Goal: Communication & Community: Participate in discussion

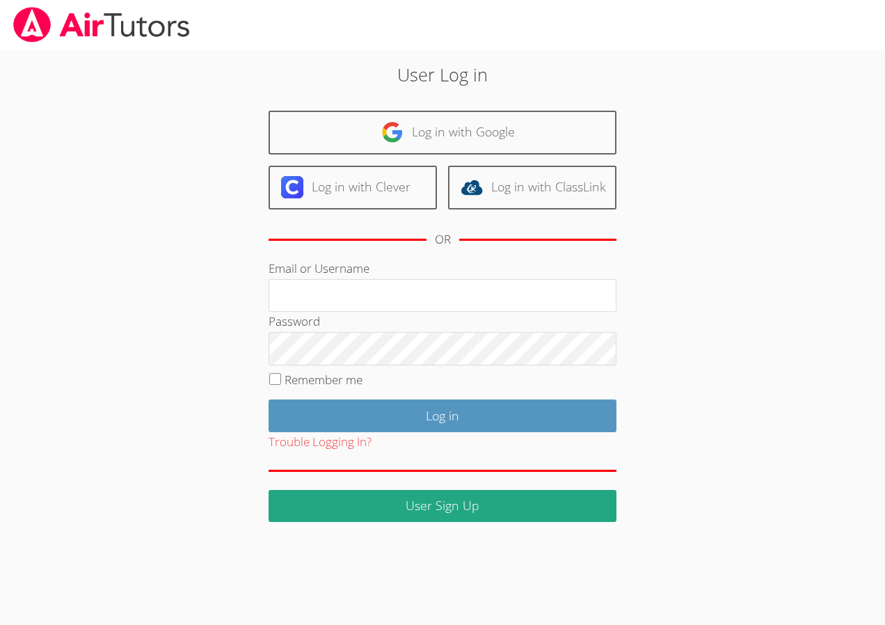
click at [295, 276] on div "Email or Username" at bounding box center [443, 285] width 348 height 53
click at [313, 193] on link "Log in with Clever" at bounding box center [353, 188] width 168 height 44
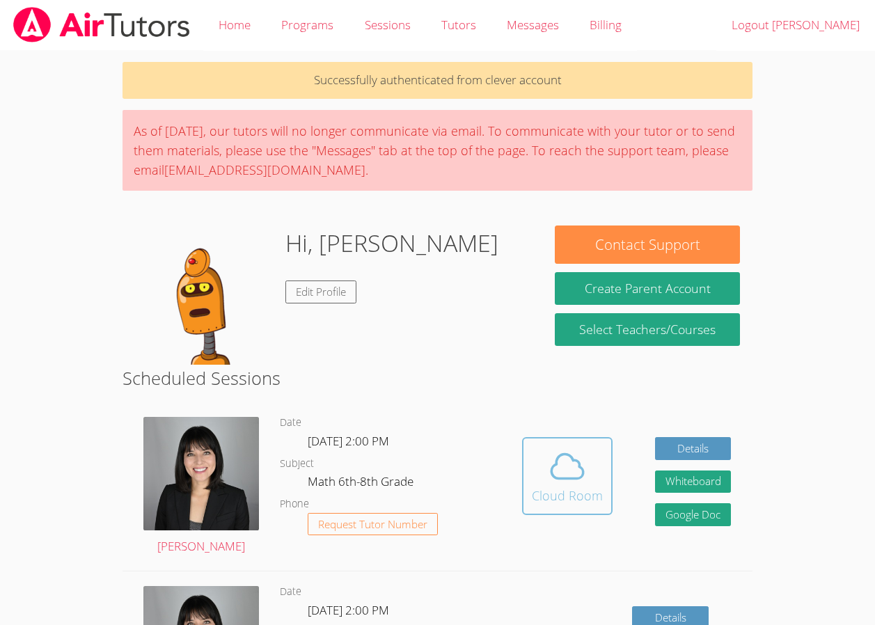
click at [528, 459] on button "Cloud Room" at bounding box center [567, 476] width 90 height 78
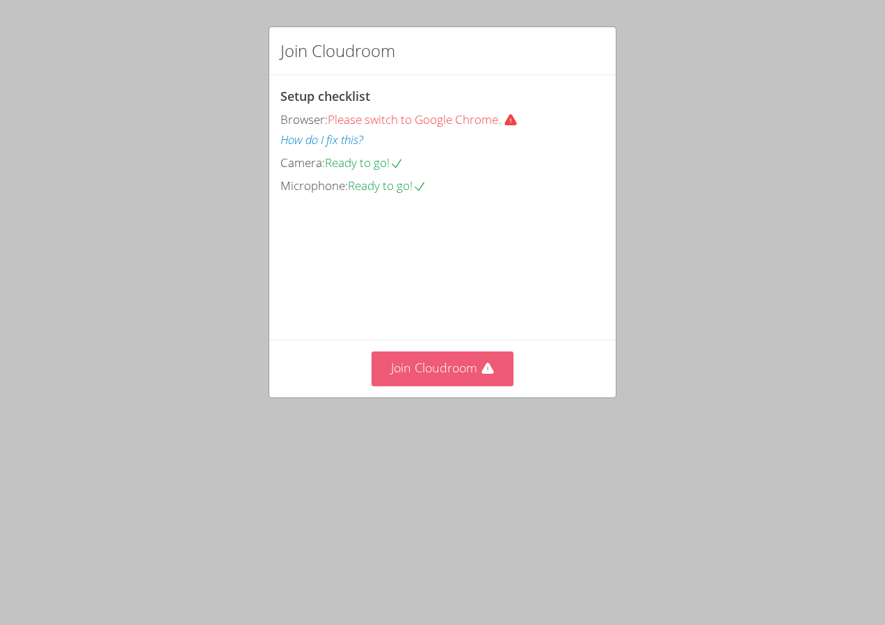
click at [466, 386] on button "Join Cloudroom" at bounding box center [443, 368] width 143 height 34
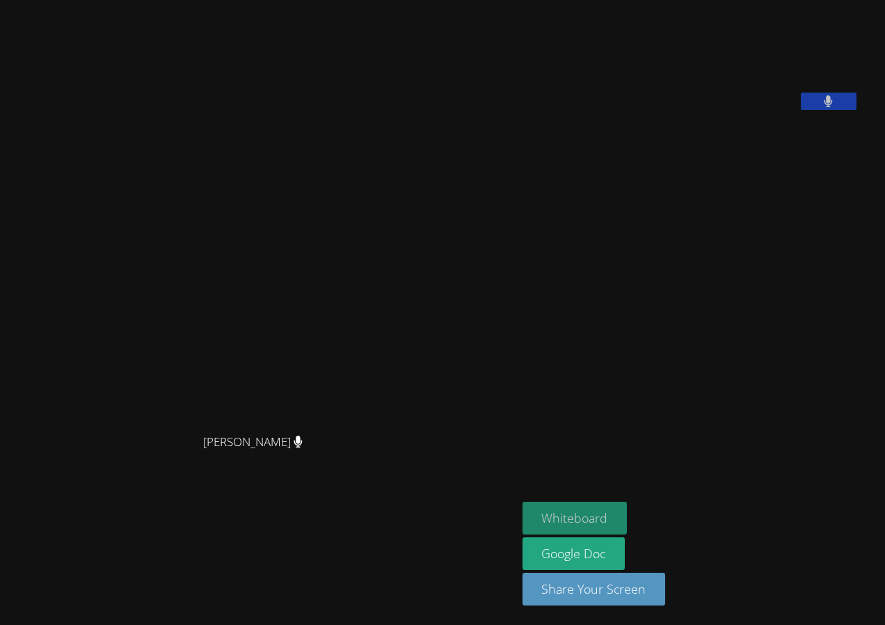
click at [523, 514] on button "Whiteboard" at bounding box center [575, 518] width 105 height 33
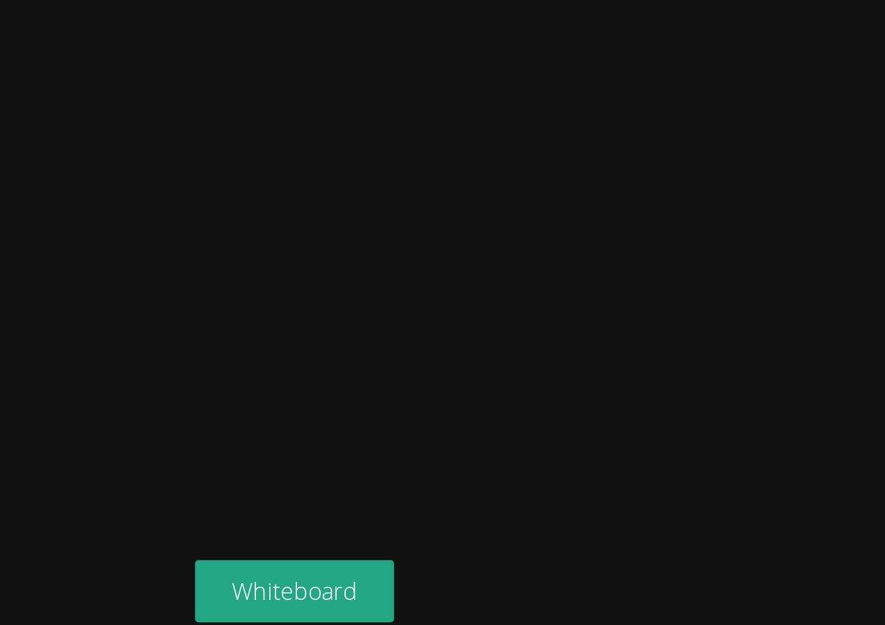
click at [865, 437] on aside "Jean Henry Whiteboard Google Doc Share Your Screen" at bounding box center [691, 312] width 348 height 625
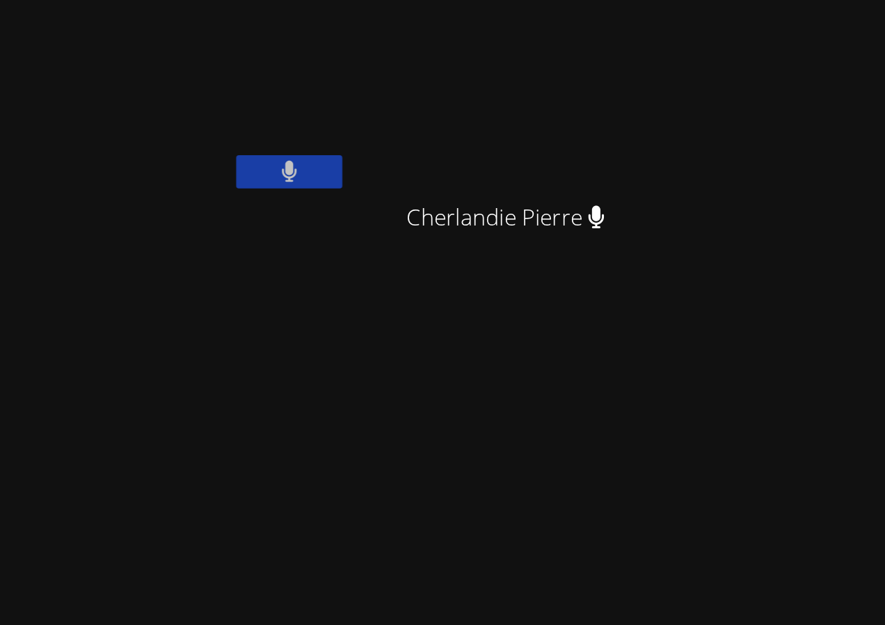
click at [725, 150] on div "Cherlandie Pierre" at bounding box center [691, 127] width 166 height 56
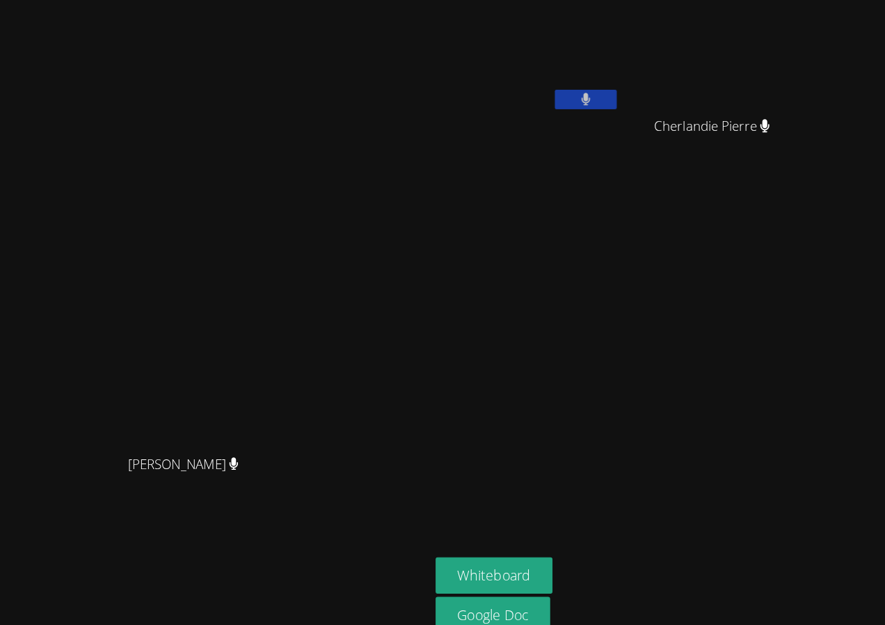
click at [697, 209] on aside "Jean Henry Cherlandie Pierre Cherlandie Pierre Whiteboard Google Doc Share Your…" at bounding box center [606, 312] width 348 height 625
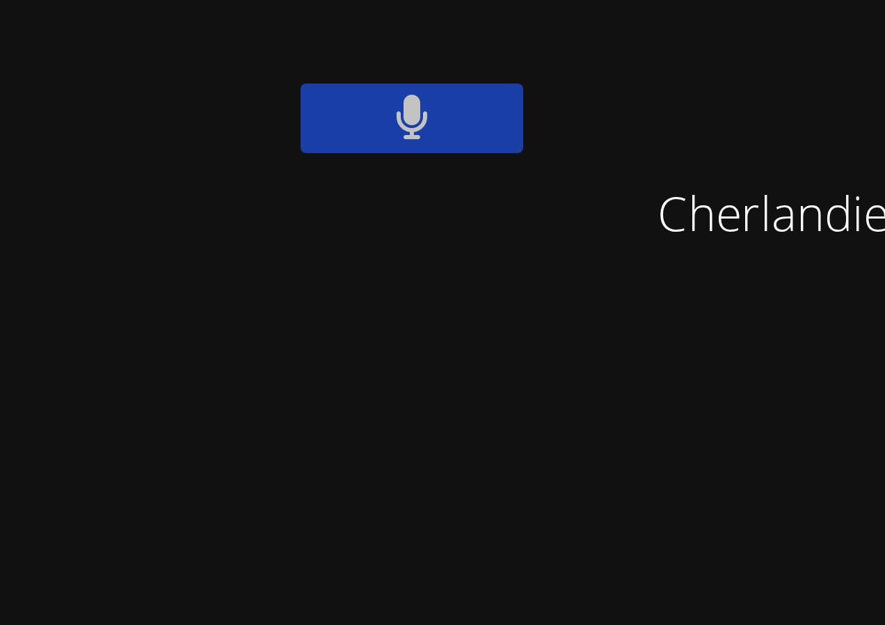
click at [603, 106] on div "Jean Henry" at bounding box center [520, 80] width 166 height 149
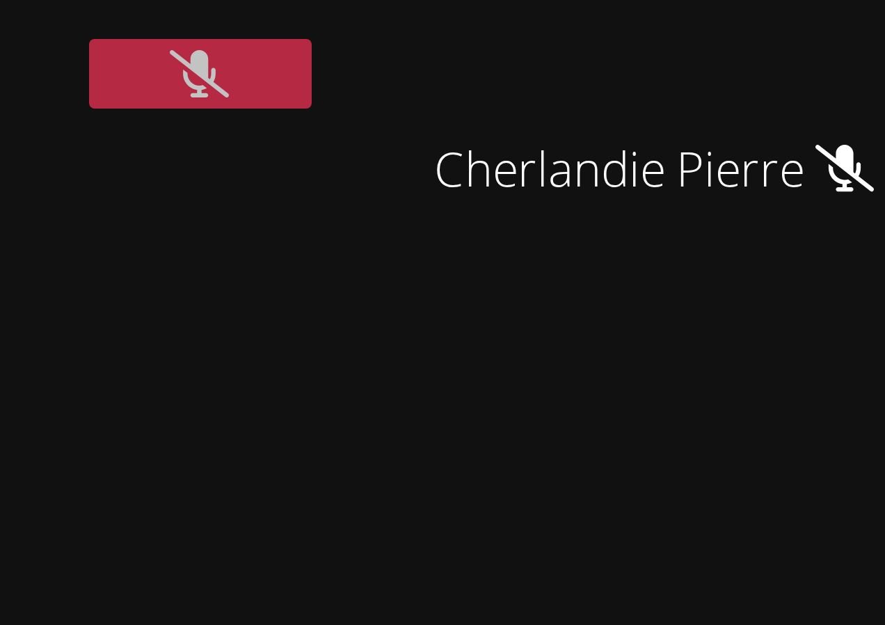
click at [600, 88] on button at bounding box center [572, 89] width 56 height 17
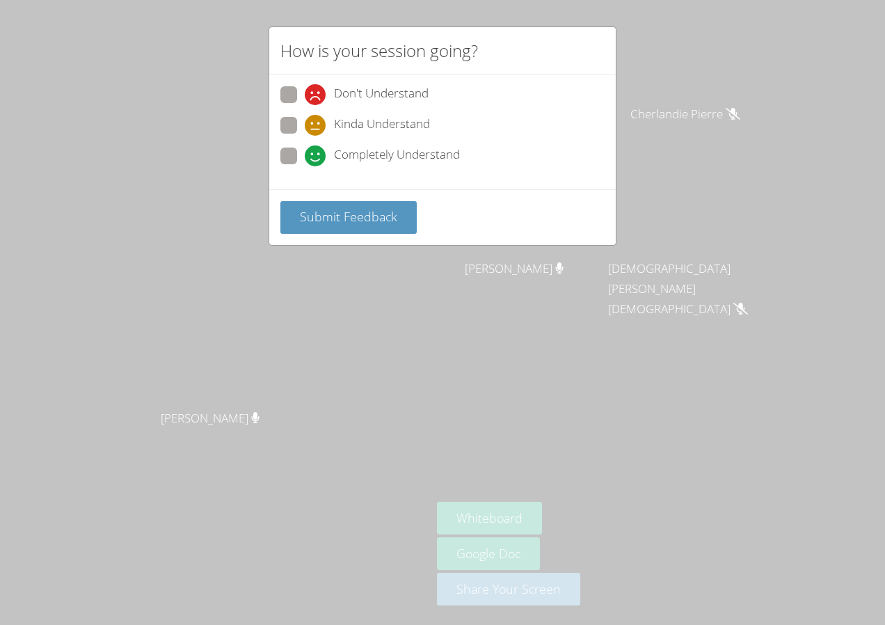
click at [322, 146] on icon at bounding box center [315, 155] width 21 height 21
click at [317, 148] on input "Completely Understand" at bounding box center [311, 154] width 12 height 12
radio input "true"
click at [347, 213] on span "Submit Feedback" at bounding box center [348, 216] width 97 height 17
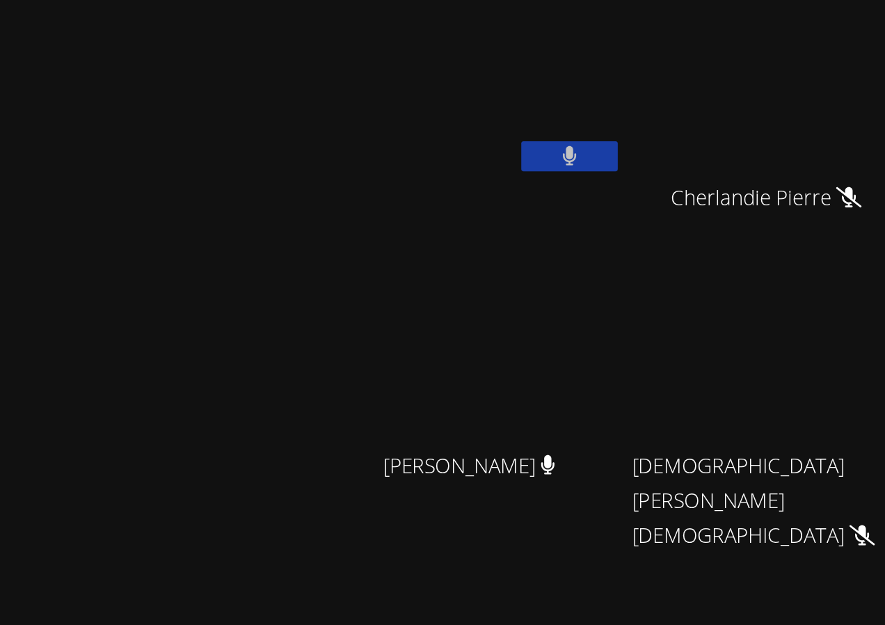
click at [575, 196] on video at bounding box center [520, 206] width 166 height 93
